Goal: Information Seeking & Learning: Learn about a topic

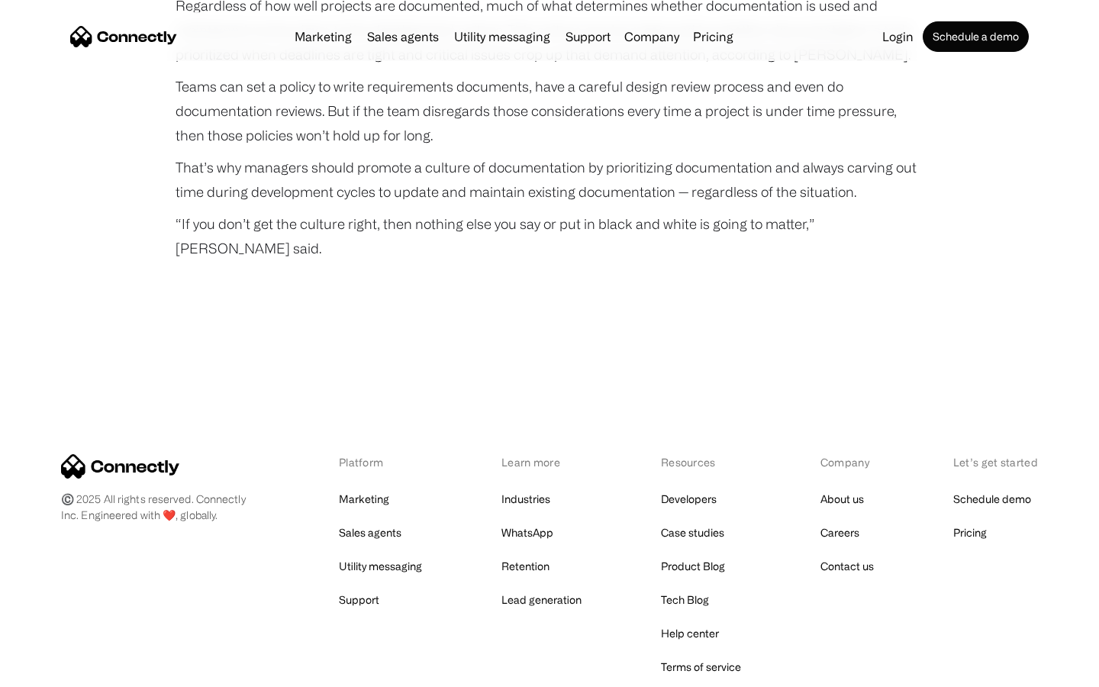
scroll to position [5092, 0]
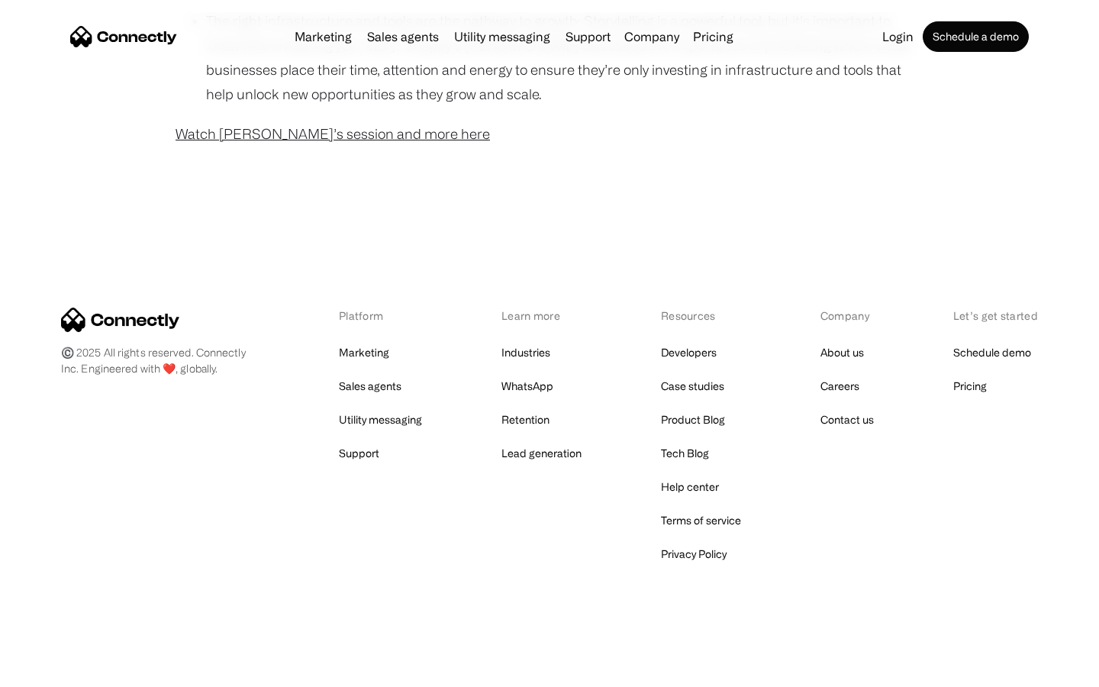
scroll to position [1237, 0]
